Goal: Information Seeking & Learning: Learn about a topic

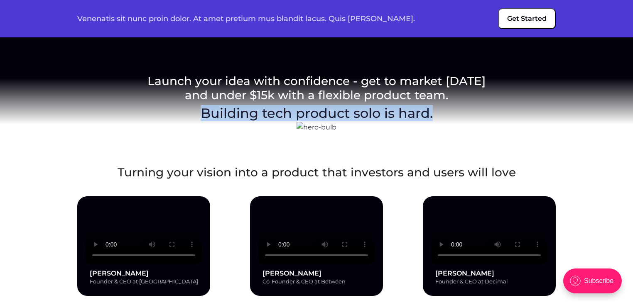
drag, startPoint x: 162, startPoint y: 68, endPoint x: 274, endPoint y: 96, distance: 115.7
click at [274, 105] on div "Building tech product solo is hard." at bounding box center [316, 118] width 498 height 27
click at [302, 122] on img at bounding box center [316, 127] width 40 height 11
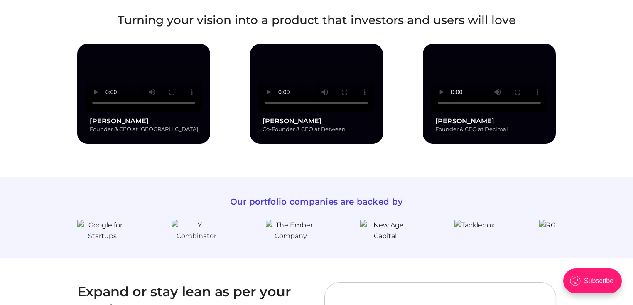
scroll to position [186, 0]
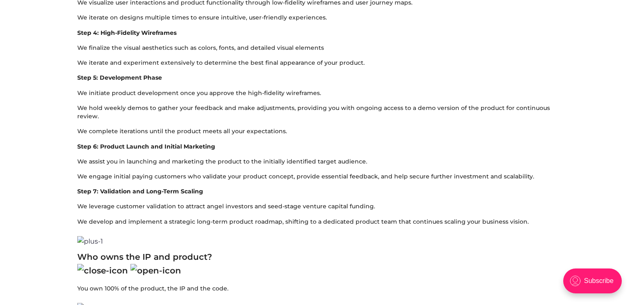
scroll to position [1516, 0]
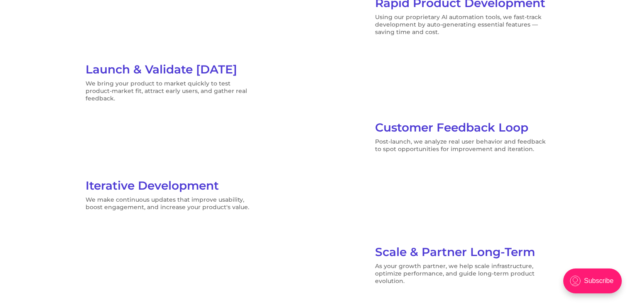
scroll to position [896, 0]
